Goal: Information Seeking & Learning: Learn about a topic

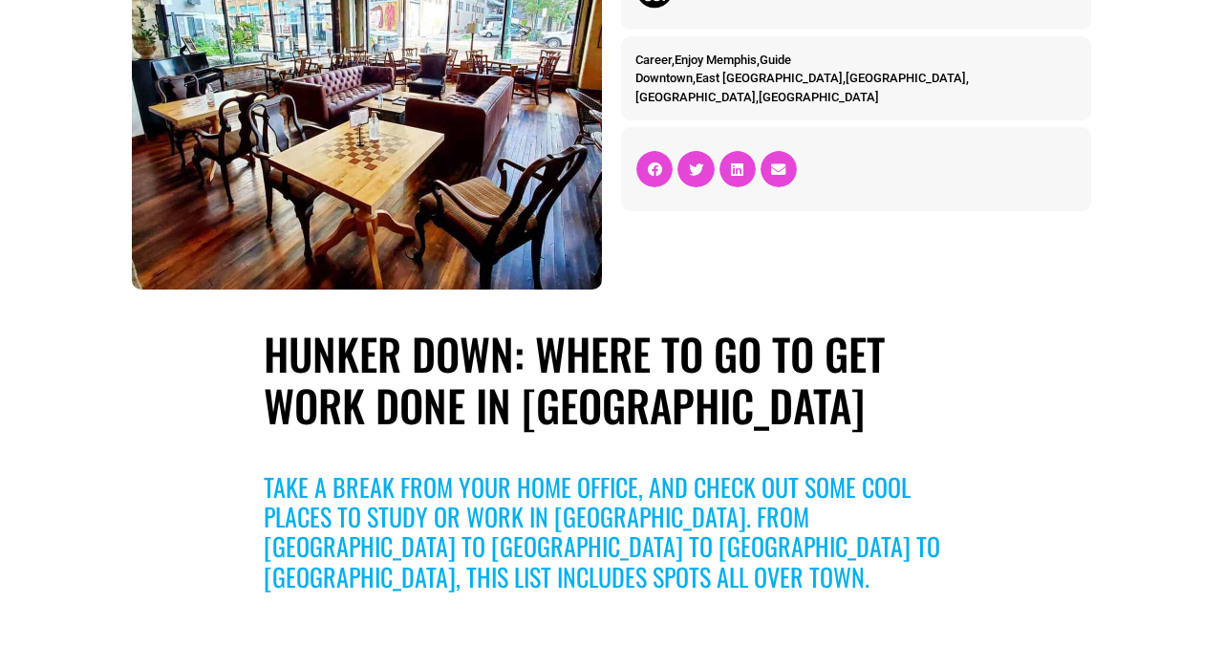
scroll to position [292, 0]
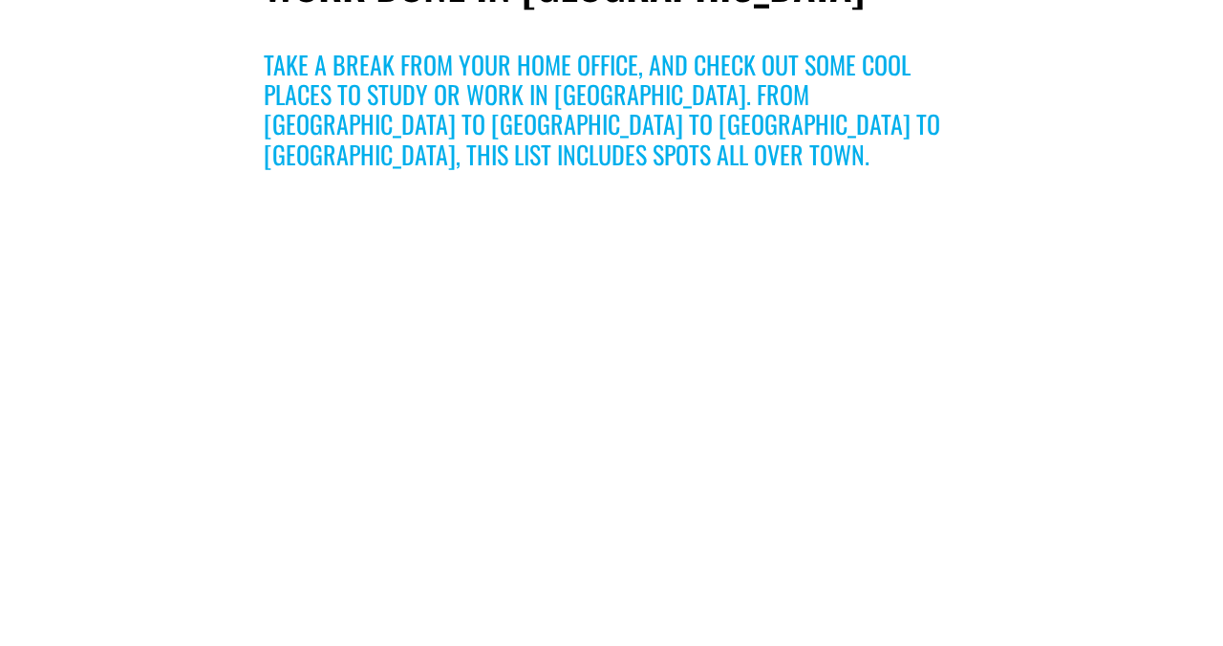
scroll to position [734, 0]
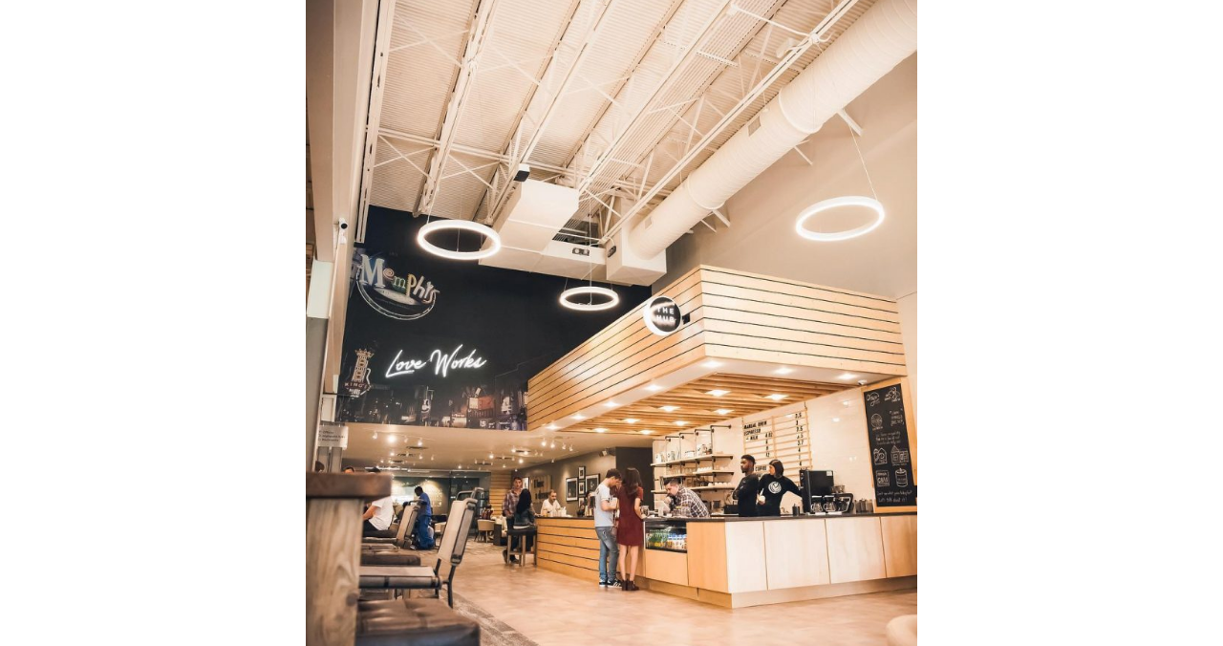
scroll to position [5146, 0]
